Goal: Information Seeking & Learning: Learn about a topic

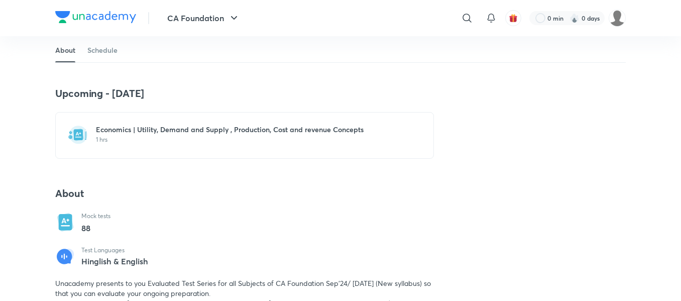
scroll to position [168, 0]
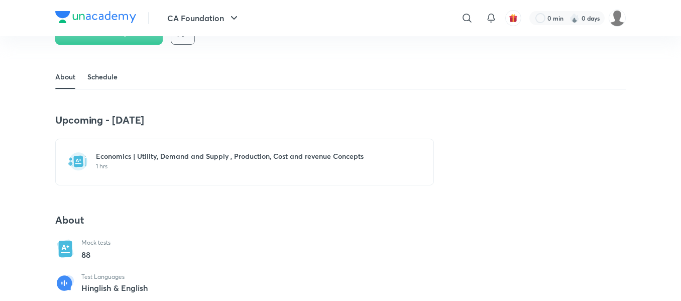
click at [95, 76] on link "Schedule" at bounding box center [102, 77] width 30 height 24
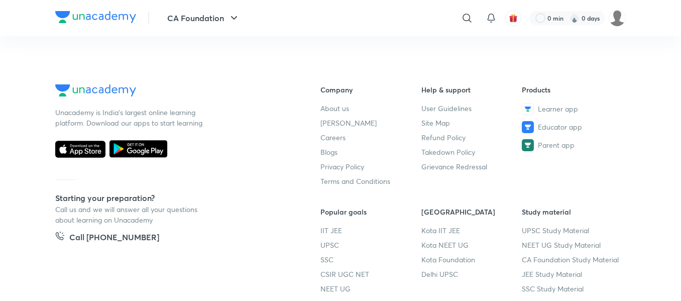
scroll to position [549, 0]
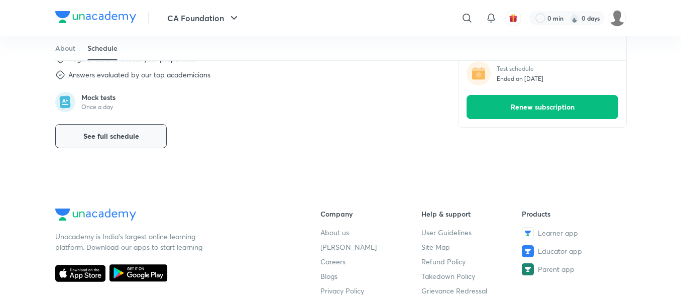
click at [120, 140] on span "See full schedule" at bounding box center [111, 136] width 56 height 10
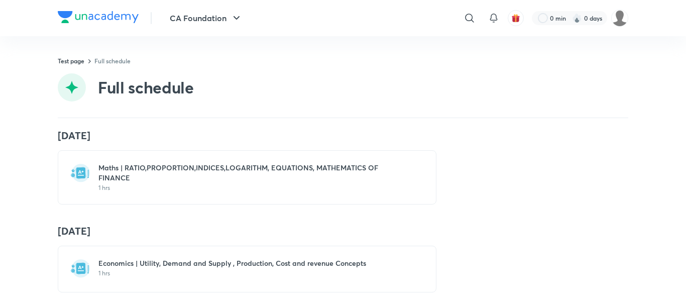
scroll to position [7524, 0]
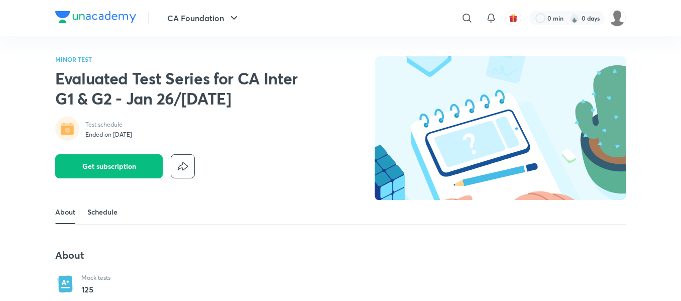
click at [113, 208] on link "Schedule" at bounding box center [102, 212] width 30 height 24
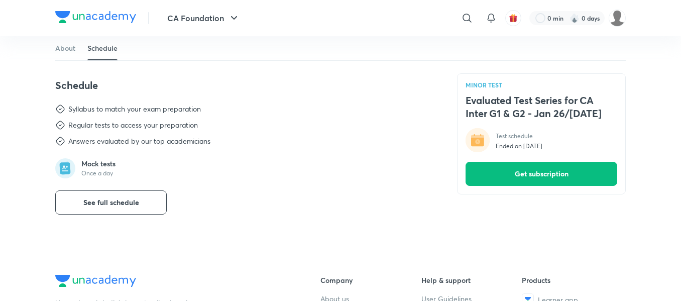
scroll to position [378, 0]
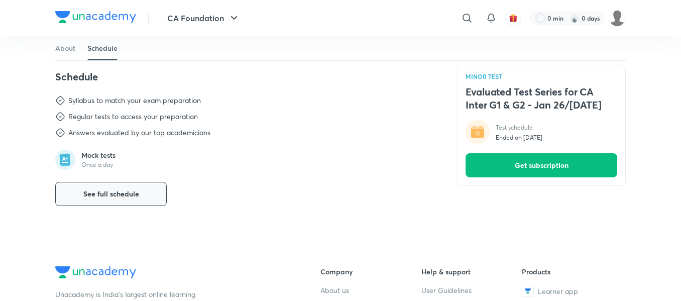
click at [114, 196] on span "See full schedule" at bounding box center [111, 194] width 56 height 10
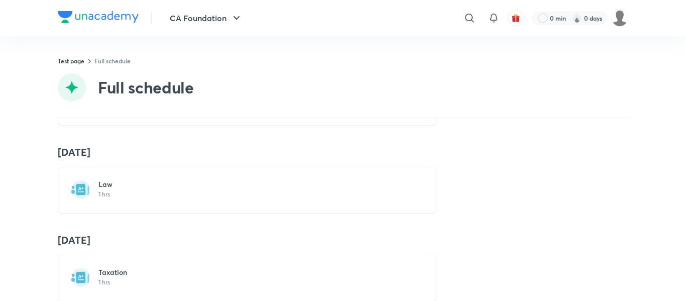
scroll to position [10445, 0]
